Goal: Transaction & Acquisition: Purchase product/service

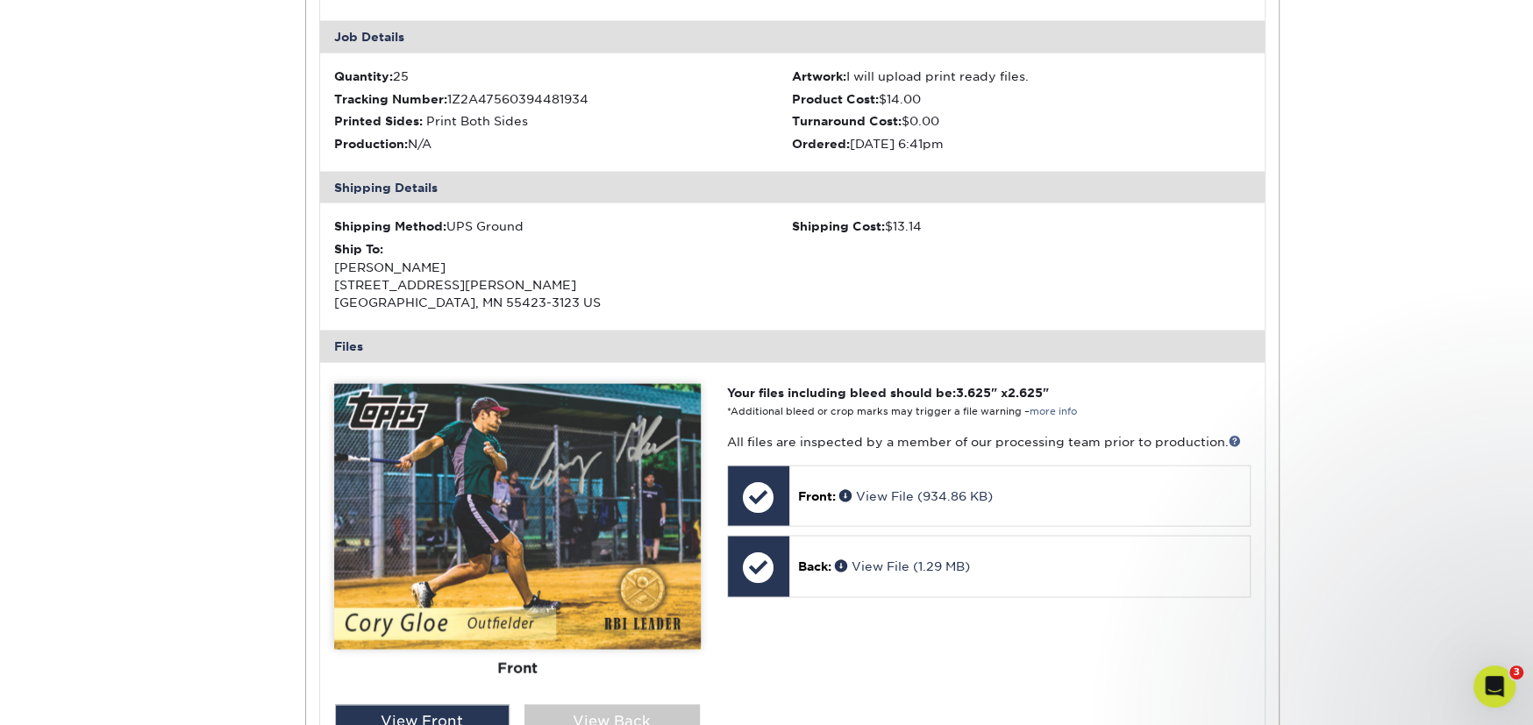
scroll to position [2747, 0]
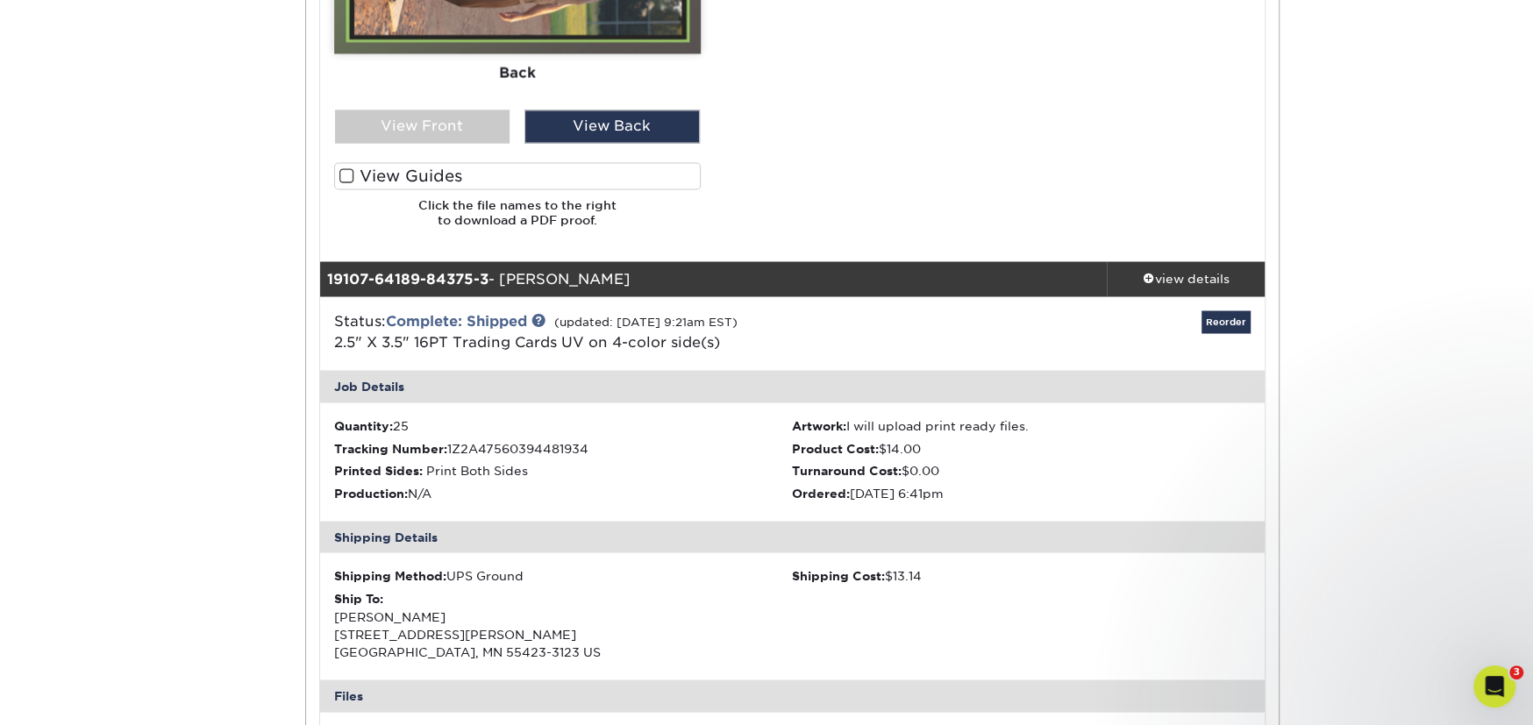
click at [1224, 306] on div "Status: Complete: Shipped (updated: [DATE] 9:21am EST) 2.5" X 3.5" 16PT Trading…" at bounding box center [793, 334] width 972 height 74
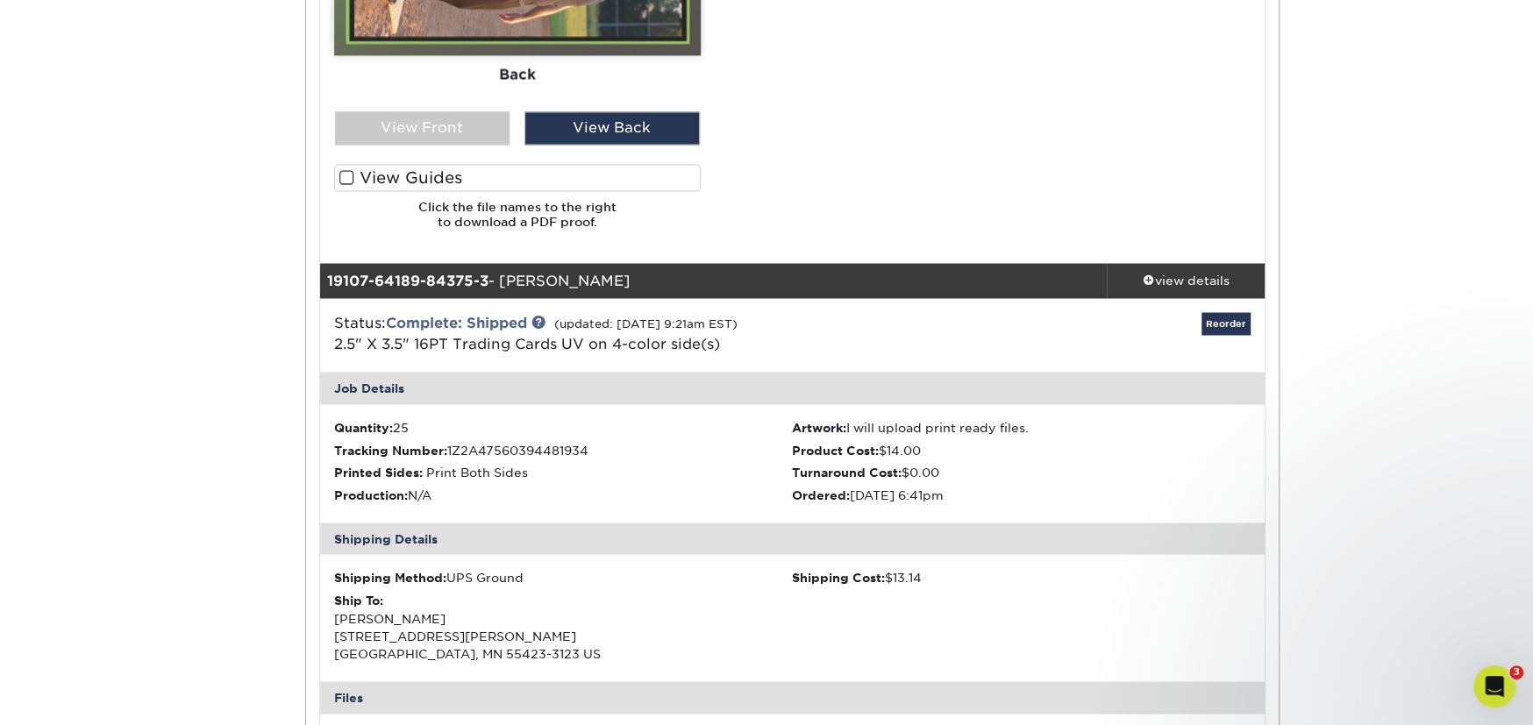
click at [1214, 333] on div "Reorder" at bounding box center [1107, 335] width 315 height 46
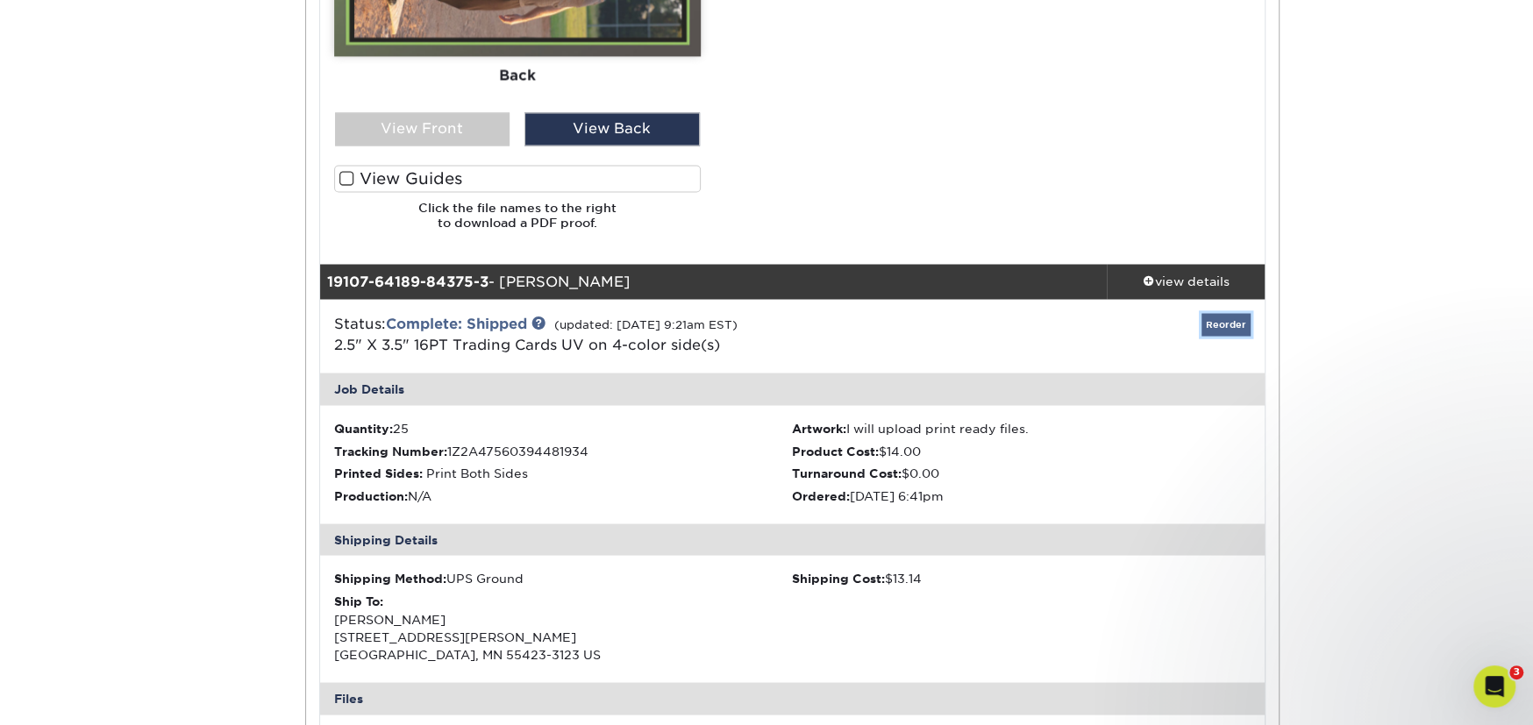
click at [1216, 323] on link "Reorder" at bounding box center [1226, 324] width 49 height 22
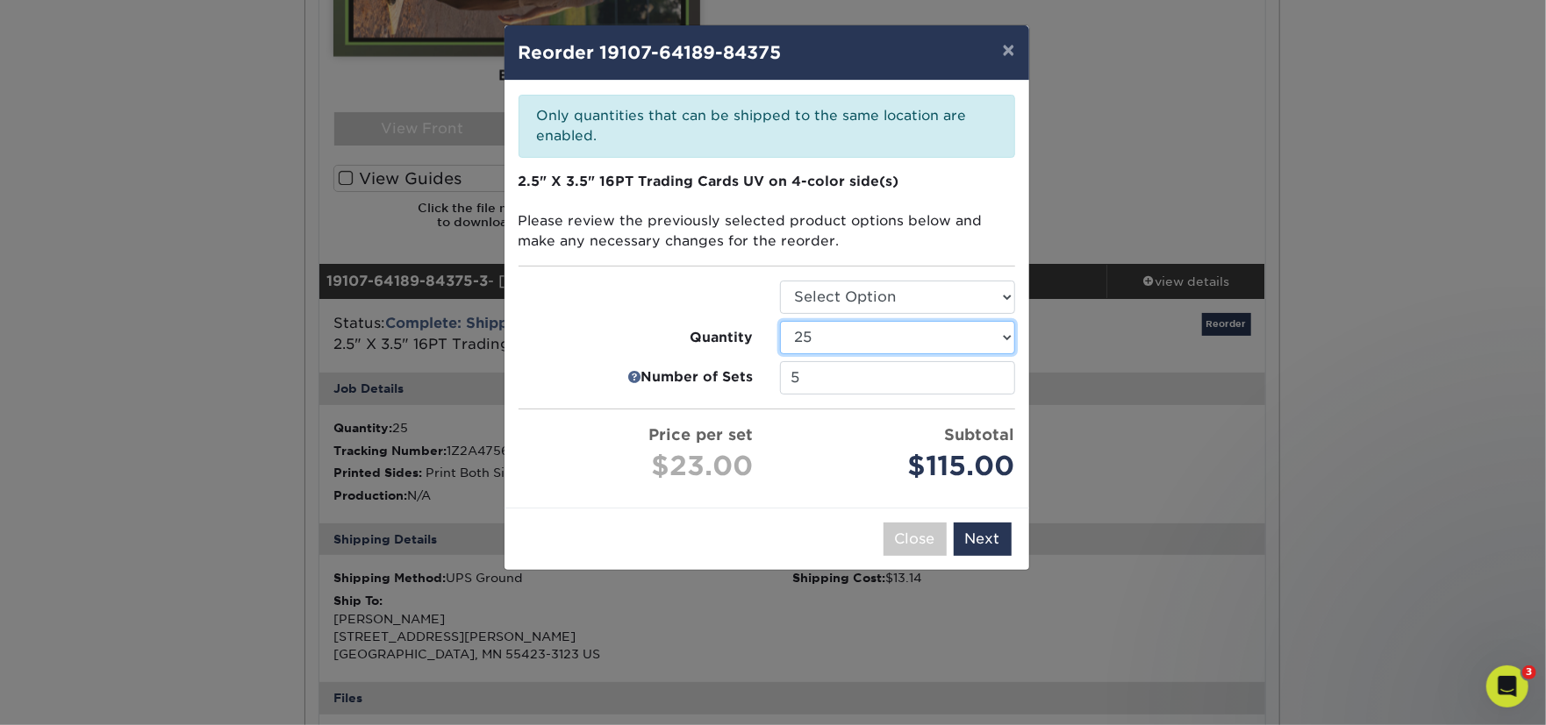
click at [946, 335] on select "25 50 75 100 250 500 1000 2500" at bounding box center [897, 337] width 235 height 33
click at [780, 321] on select "25 50 75 100 250 500 1000 2500" at bounding box center [897, 337] width 235 height 33
click at [918, 315] on ul "Select Option Trading Cards Quantity 25 50 75 100 250 500 1000 2500 5" at bounding box center [766, 384] width 497 height 206
click at [916, 332] on select "25 50 75 100 250 500 1000 2500" at bounding box center [897, 337] width 235 height 33
select select "8a3a0fd1-38ae-49a0-8736-3fedadc3dc93"
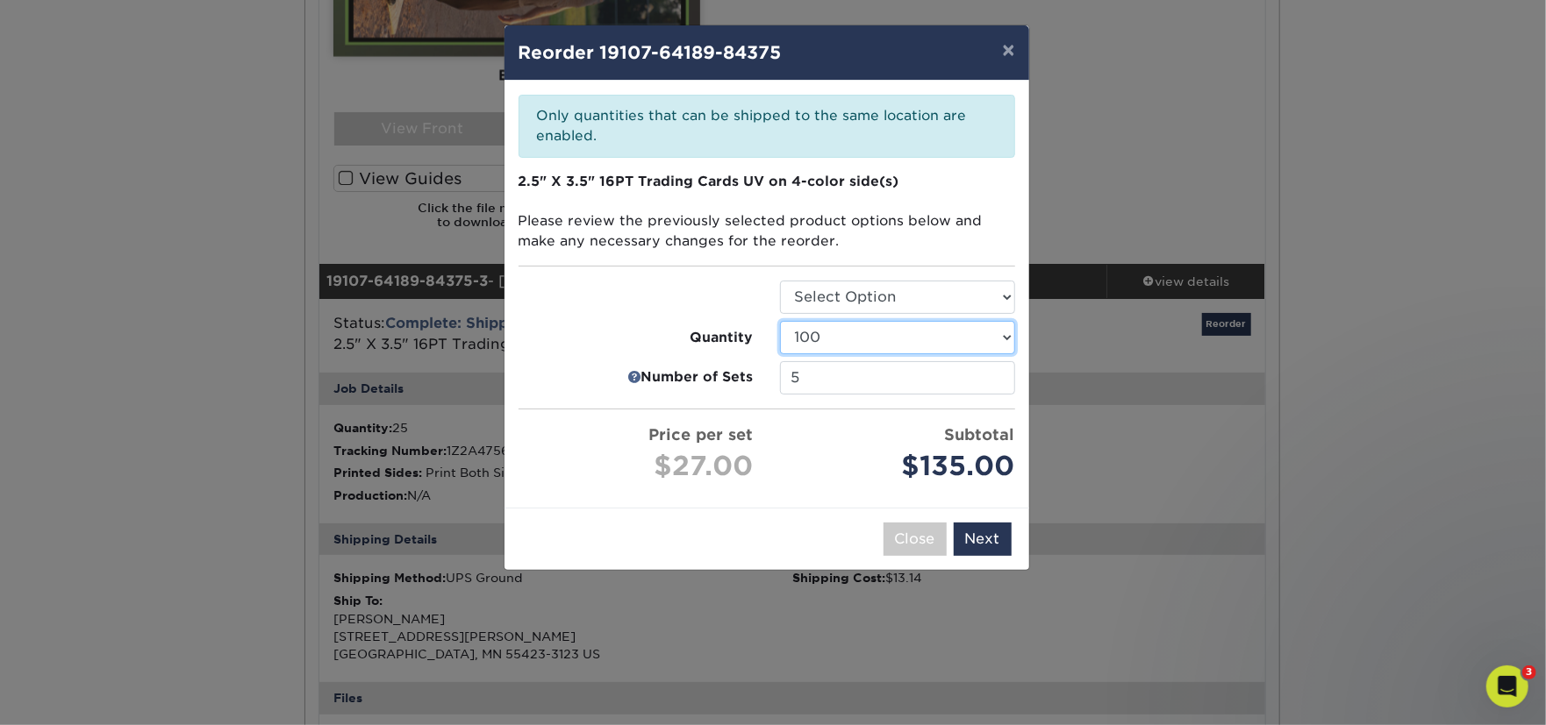
click at [780, 321] on select "25 50 75 100 250 500 1000 2500" at bounding box center [897, 337] width 235 height 33
click at [916, 307] on select "Select Option Trading Cards" at bounding box center [897, 297] width 235 height 33
select select "c2f9bce9-36c2-409d-b101-c29d9d031e18"
click at [780, 281] on select "Select Option Trading Cards" at bounding box center [897, 297] width 235 height 33
click at [920, 373] on input "5" at bounding box center [897, 377] width 235 height 33
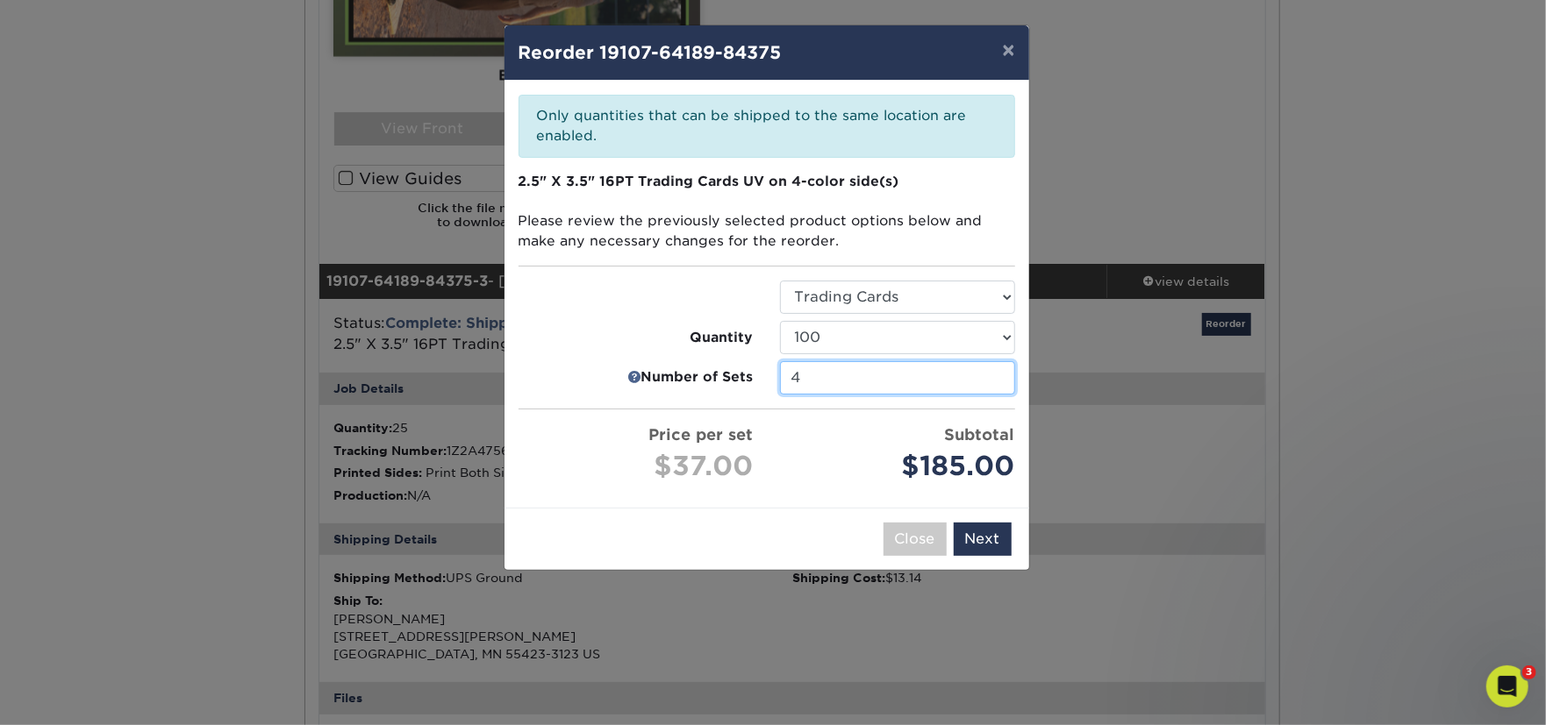
click at [994, 381] on input "4" at bounding box center [897, 377] width 235 height 33
click at [994, 381] on input "3" at bounding box center [897, 377] width 235 height 33
click at [994, 381] on input "2" at bounding box center [897, 377] width 235 height 33
type input "1"
click at [994, 381] on input "1" at bounding box center [897, 377] width 235 height 33
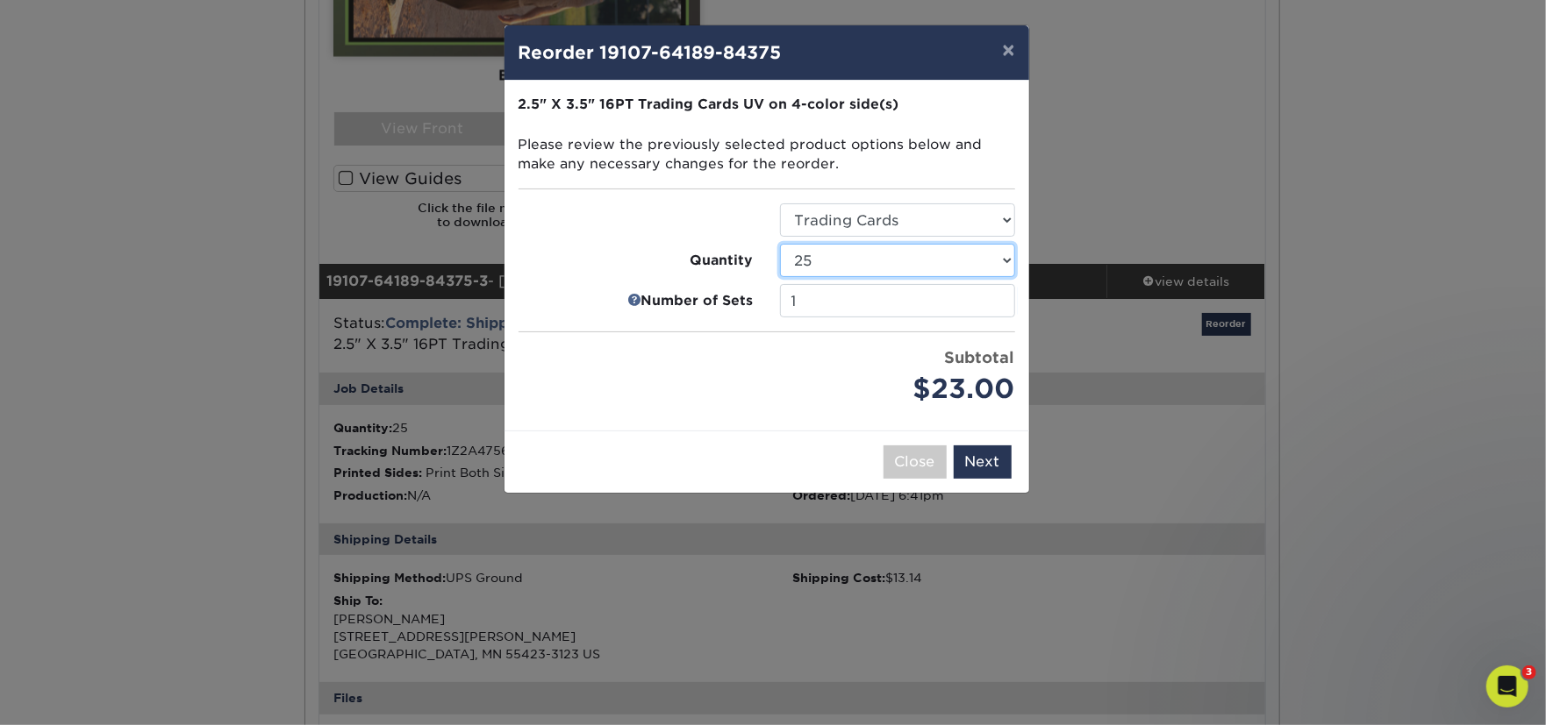
click at [984, 252] on select "25 50 75 100 250 500 1000 2500 5000 10000 15000 20000 25000" at bounding box center [897, 260] width 235 height 33
click at [780, 244] on select "25 50 75 100 250 500 1000 2500 5000 10000 15000 20000 25000" at bounding box center [897, 260] width 235 height 33
click at [967, 273] on select "25 50 75 100 250 500 1000 2500 5000 10000 15000 20000 25000" at bounding box center [897, 260] width 235 height 33
select select "c2849f26-63d8-4ba1-99a0-6cf51e03354e"
click at [780, 244] on select "25 50 75 100 250 500 1000 2500 5000 10000 15000 20000 25000" at bounding box center [897, 260] width 235 height 33
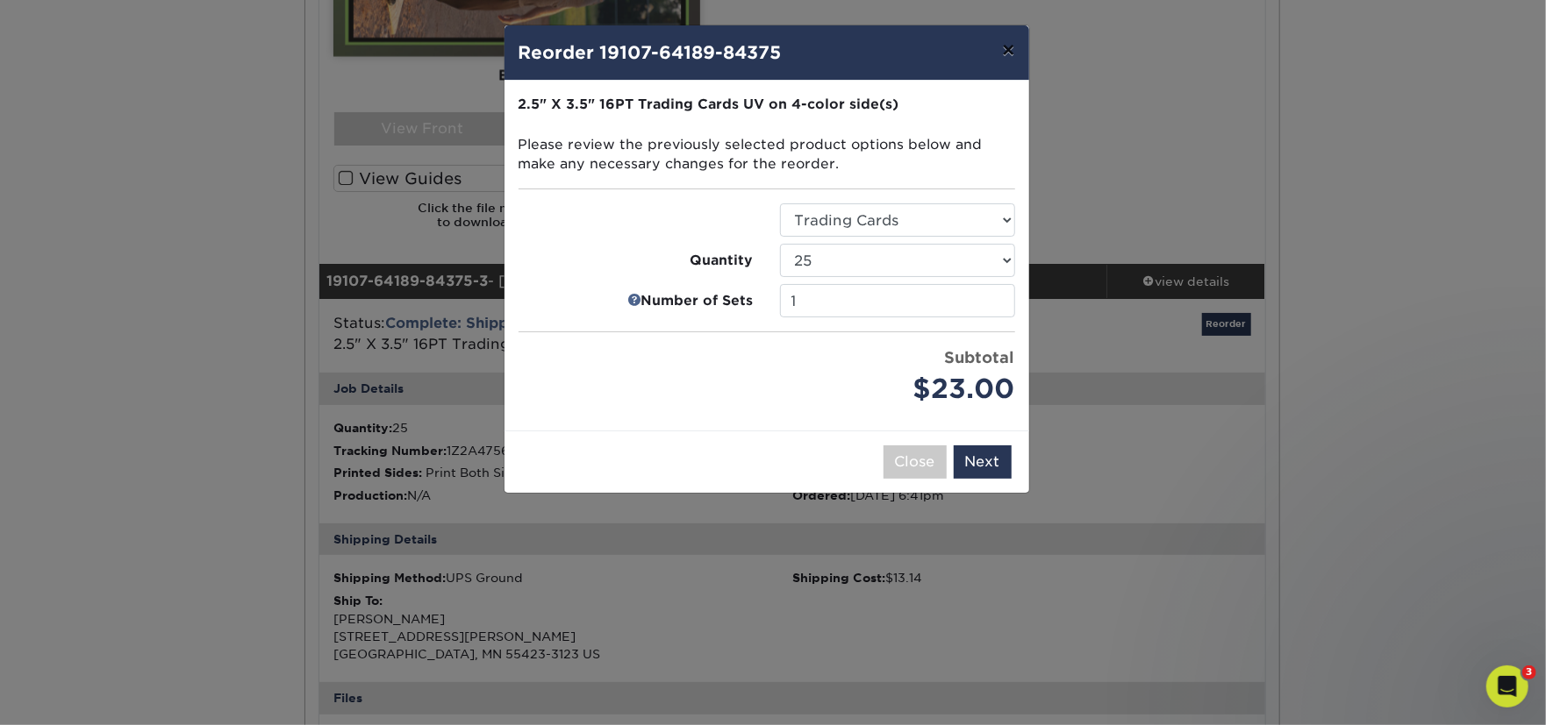
click at [1006, 47] on button "×" at bounding box center [1008, 49] width 40 height 49
